Goal: Transaction & Acquisition: Download file/media

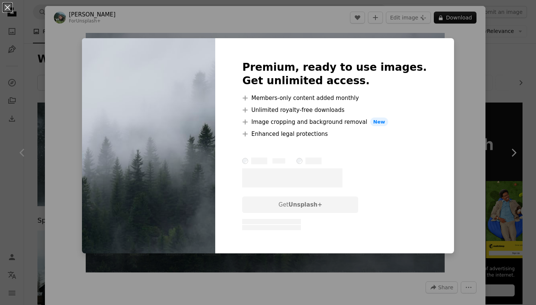
scroll to position [422, 0]
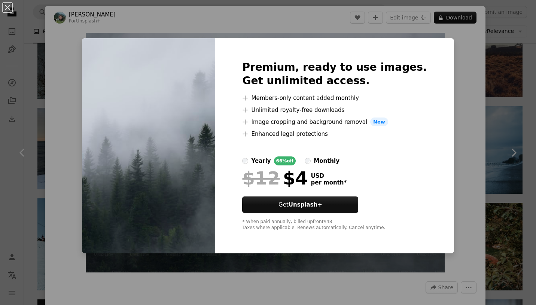
click at [501, 75] on div "An X shape Premium, ready to use images. Get unlimited access. A plus sign Memb…" at bounding box center [268, 152] width 536 height 305
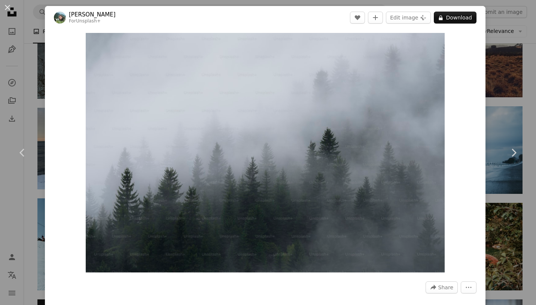
click at [507, 80] on div "An X shape Chevron left Chevron right Daniel Mirlea For Unsplash+ A heart A plu…" at bounding box center [268, 152] width 536 height 305
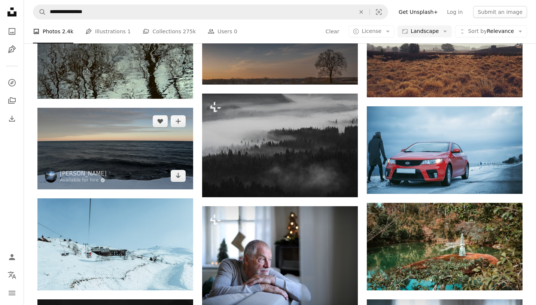
click at [148, 113] on img at bounding box center [115, 149] width 156 height 82
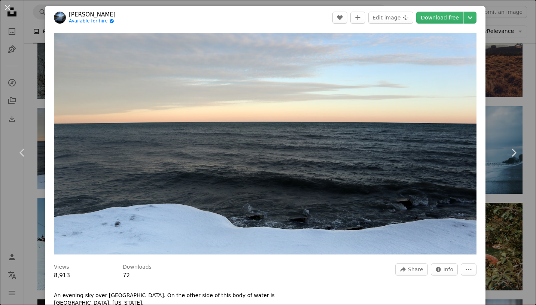
click at [25, 83] on div "An X shape Chevron left Chevron right Justin Ziadeh Available for hire A checkm…" at bounding box center [268, 152] width 536 height 305
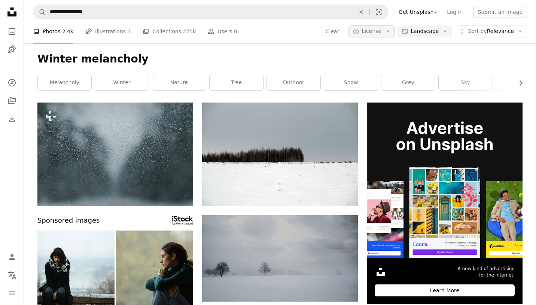
click at [376, 31] on span "License" at bounding box center [371, 31] width 20 height 6
click at [393, 87] on link "Free" at bounding box center [385, 91] width 61 height 13
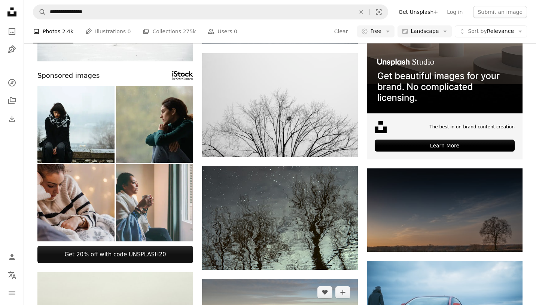
scroll to position [143, 0]
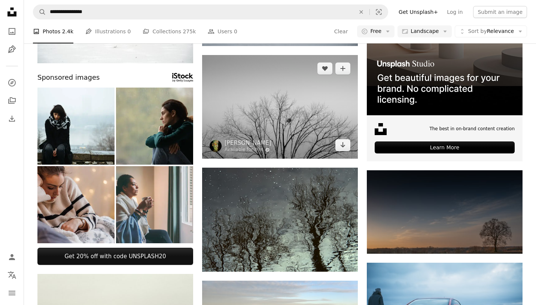
click at [303, 124] on img at bounding box center [280, 107] width 156 height 104
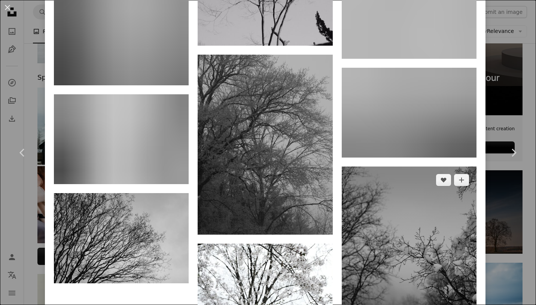
scroll to position [2779, 0]
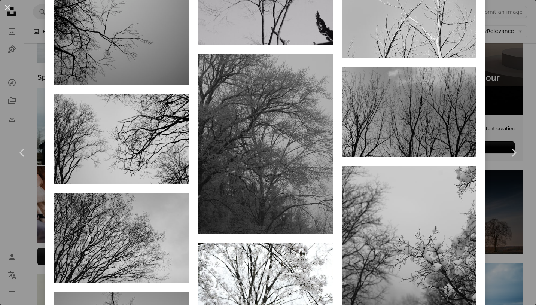
click at [511, 239] on div "An X shape Chevron left Chevron right engin akyurt Available for hire A checkma…" at bounding box center [268, 152] width 536 height 305
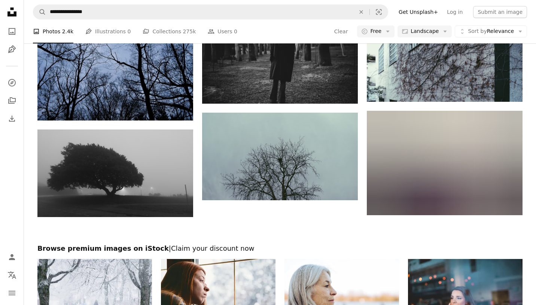
scroll to position [728, 0]
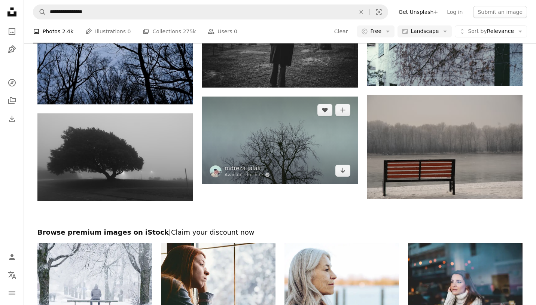
click at [310, 159] on img at bounding box center [280, 141] width 156 height 88
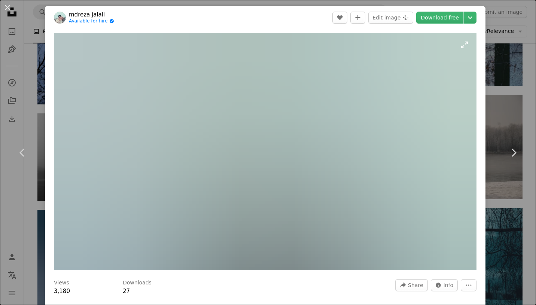
scroll to position [15, 0]
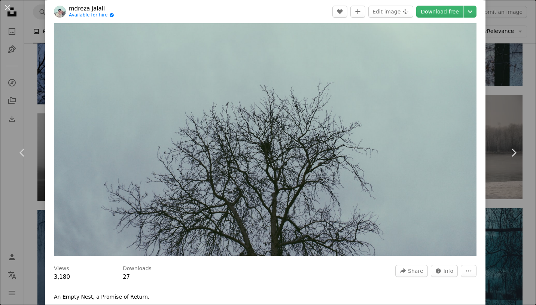
click at [519, 229] on div "An X shape Chevron left Chevron right mdreza jalali Available for hire A checkm…" at bounding box center [268, 152] width 536 height 305
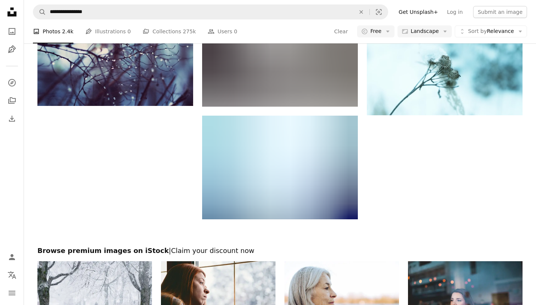
scroll to position [1611, 0]
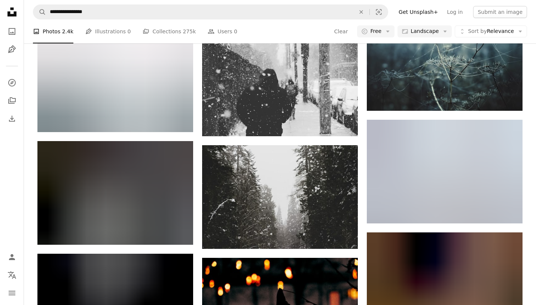
scroll to position [6108, 0]
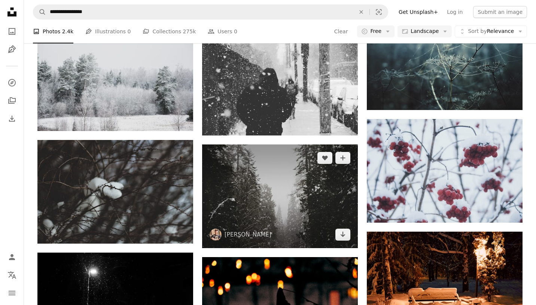
click at [339, 213] on img at bounding box center [280, 196] width 156 height 104
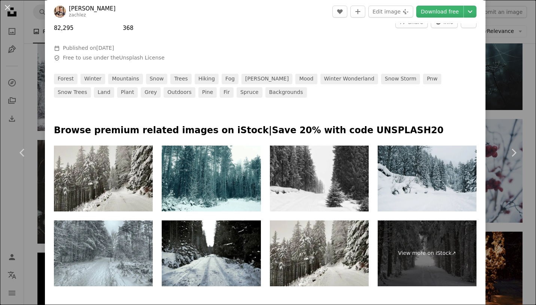
scroll to position [268, 0]
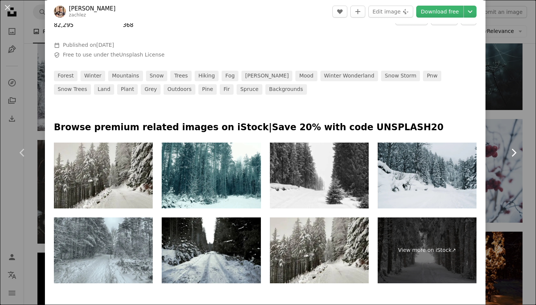
click at [507, 184] on link "Chevron right" at bounding box center [513, 153] width 45 height 72
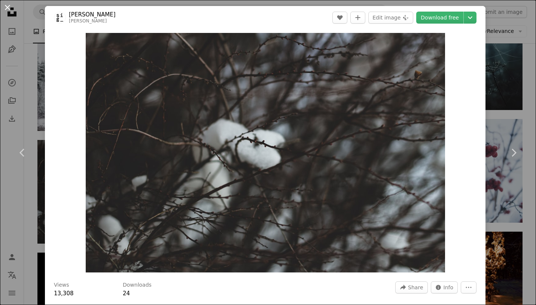
click at [9, 9] on button "An X shape" at bounding box center [7, 7] width 9 height 9
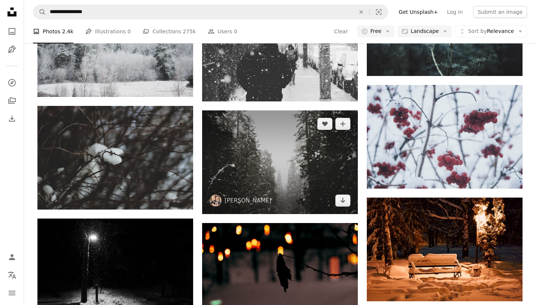
scroll to position [6141, 0]
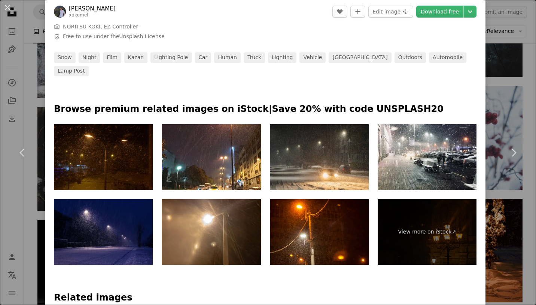
scroll to position [323, 0]
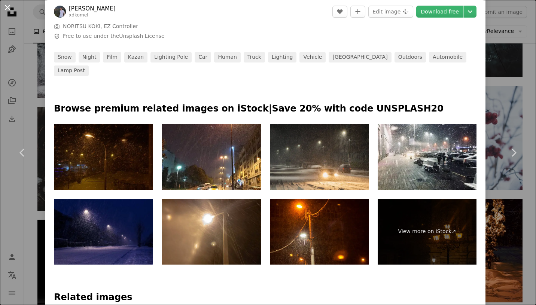
click at [9, 10] on button "An X shape" at bounding box center [7, 7] width 9 height 9
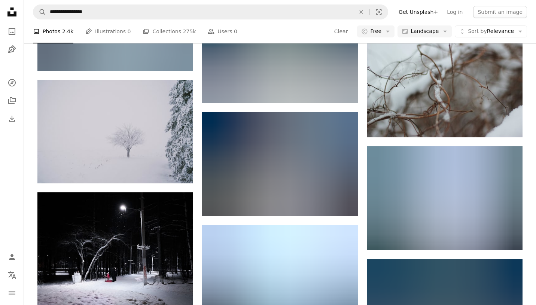
scroll to position [9545, 0]
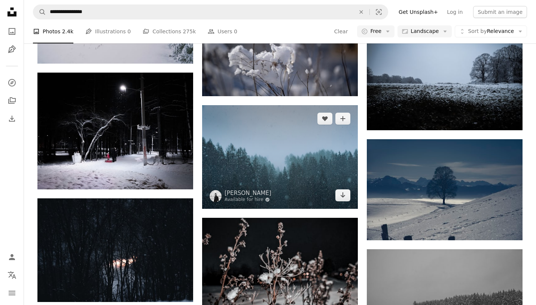
click at [306, 154] on img at bounding box center [280, 157] width 156 height 104
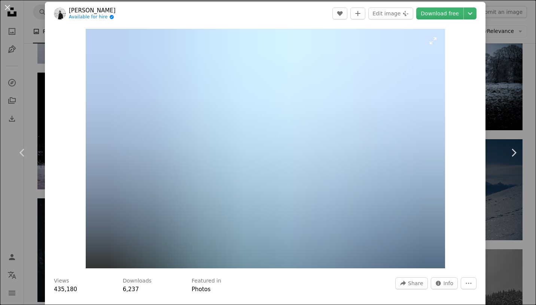
scroll to position [5, 0]
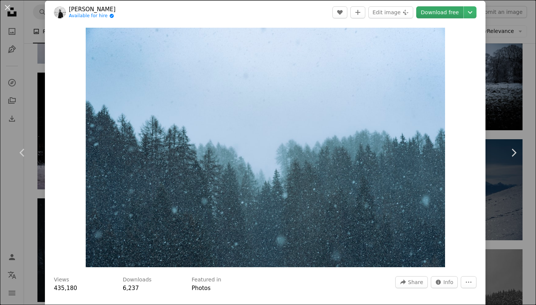
click at [454, 15] on link "Download free" at bounding box center [439, 12] width 47 height 12
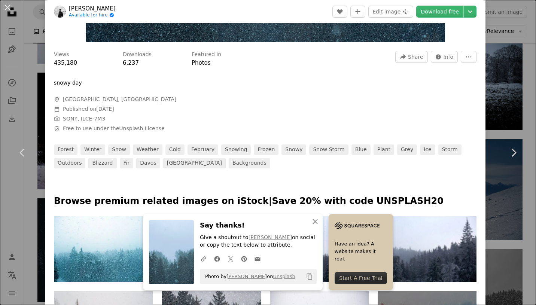
scroll to position [288, 0]
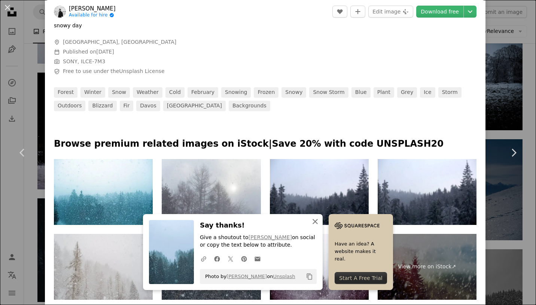
click at [320, 221] on icon "An X shape" at bounding box center [315, 221] width 9 height 9
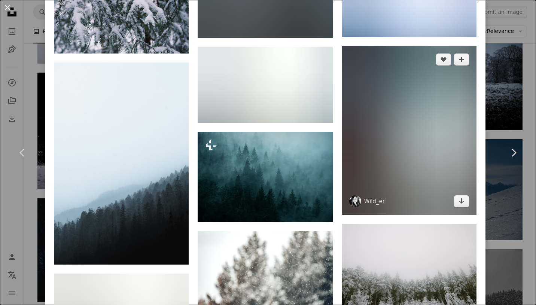
scroll to position [1472, 0]
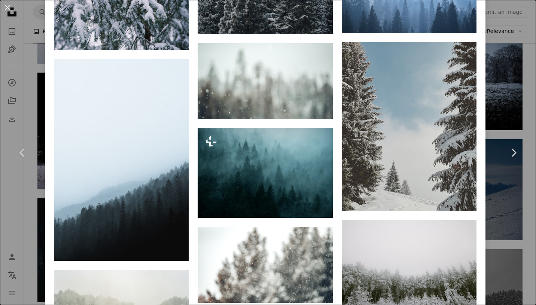
click at [514, 231] on div "An X shape Chevron left Chevron right Pascal Debrunner Available for hire A che…" at bounding box center [268, 152] width 536 height 305
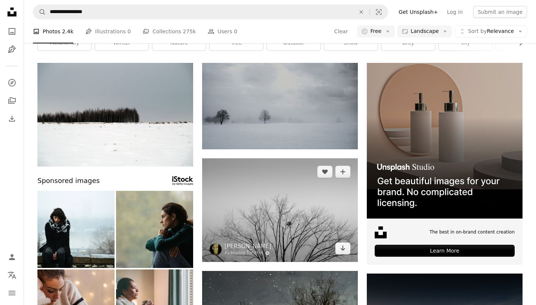
scroll to position [40, 0]
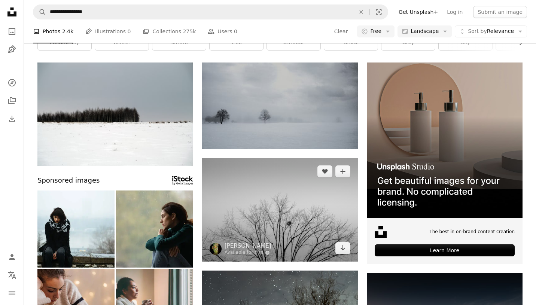
click at [289, 199] on img at bounding box center [280, 210] width 156 height 104
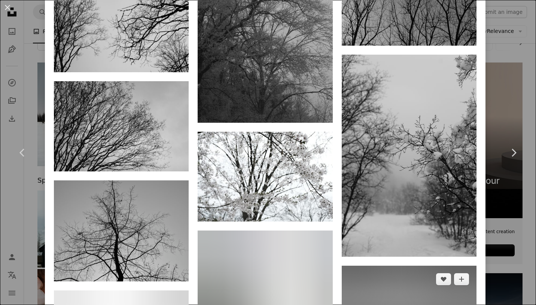
scroll to position [2890, 0]
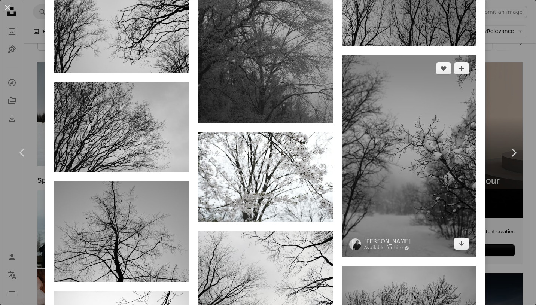
click at [410, 58] on img at bounding box center [409, 156] width 135 height 202
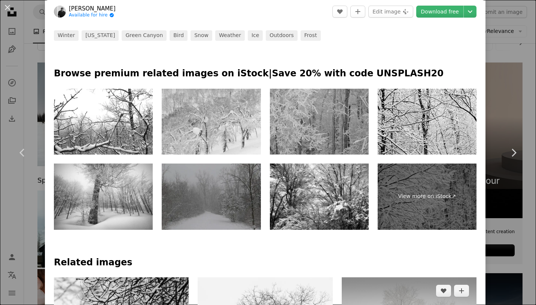
scroll to position [282, 0]
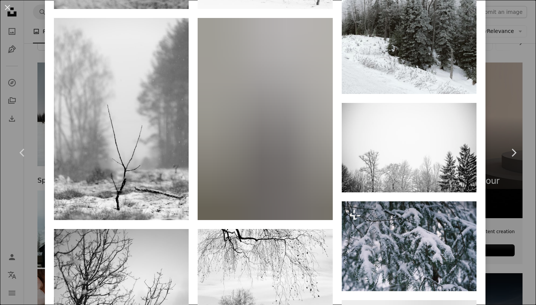
scroll to position [730, 0]
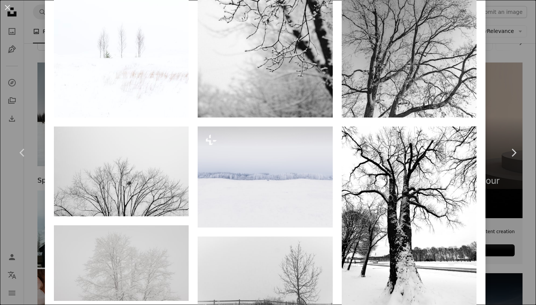
scroll to position [1030, 0]
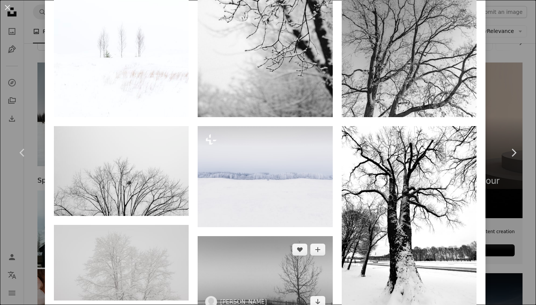
click at [265, 236] on img at bounding box center [265, 275] width 135 height 79
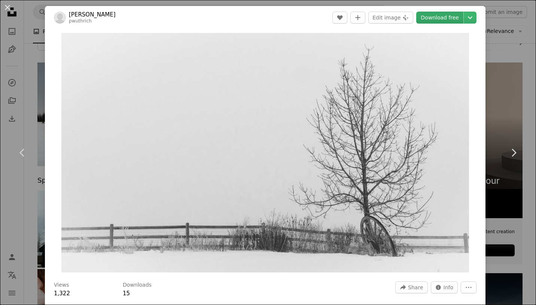
click at [450, 16] on link "Download free" at bounding box center [439, 18] width 47 height 12
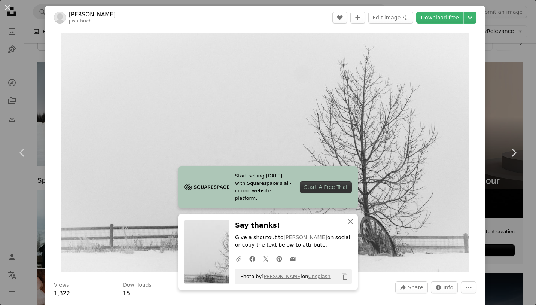
click at [352, 224] on icon "An X shape" at bounding box center [350, 221] width 9 height 9
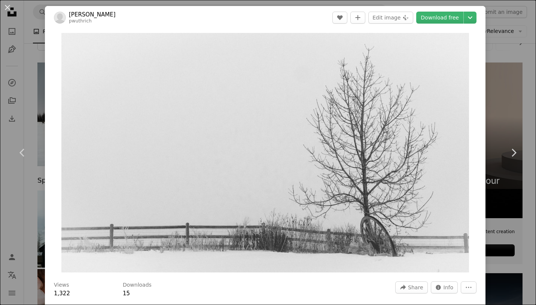
click at [273, 284] on div "Views 1,322 Downloads 15 A forward-right arrow Share Info icon Info More Actions" at bounding box center [265, 289] width 422 height 16
